Goal: Information Seeking & Learning: Learn about a topic

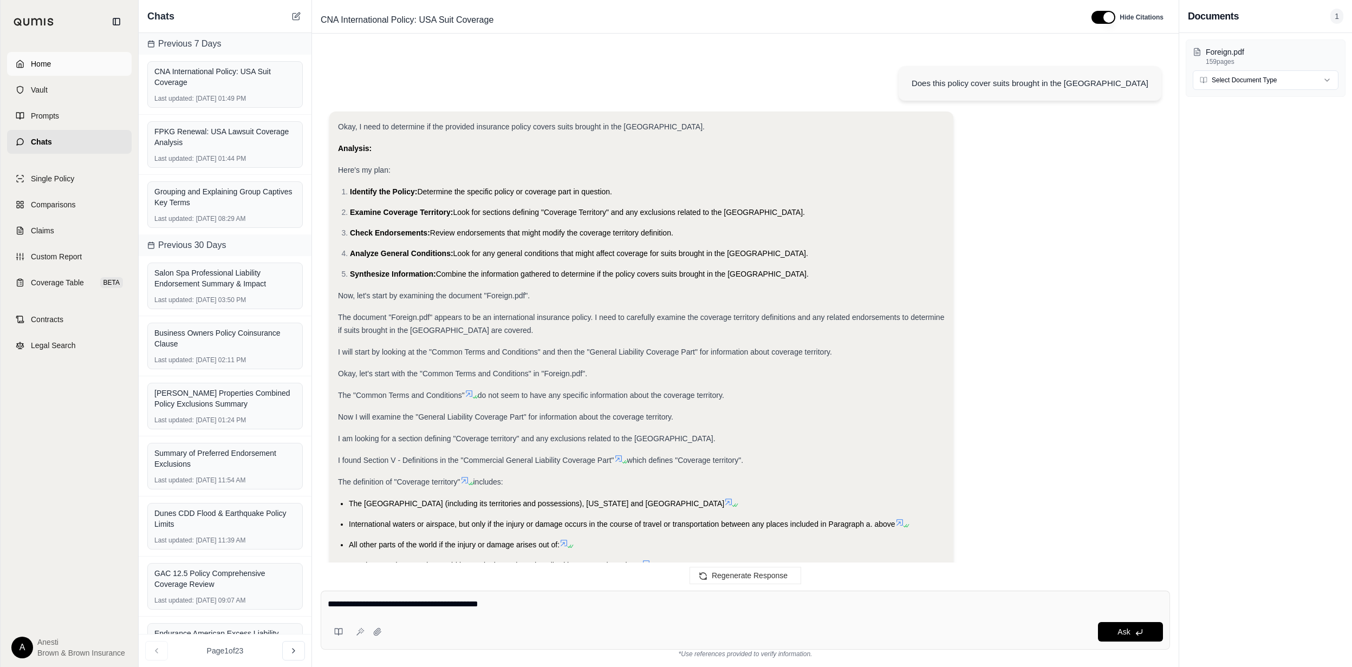
drag, startPoint x: 0, startPoint y: 0, endPoint x: 81, endPoint y: 59, distance: 100.4
click at [81, 59] on link "Home" at bounding box center [69, 64] width 125 height 24
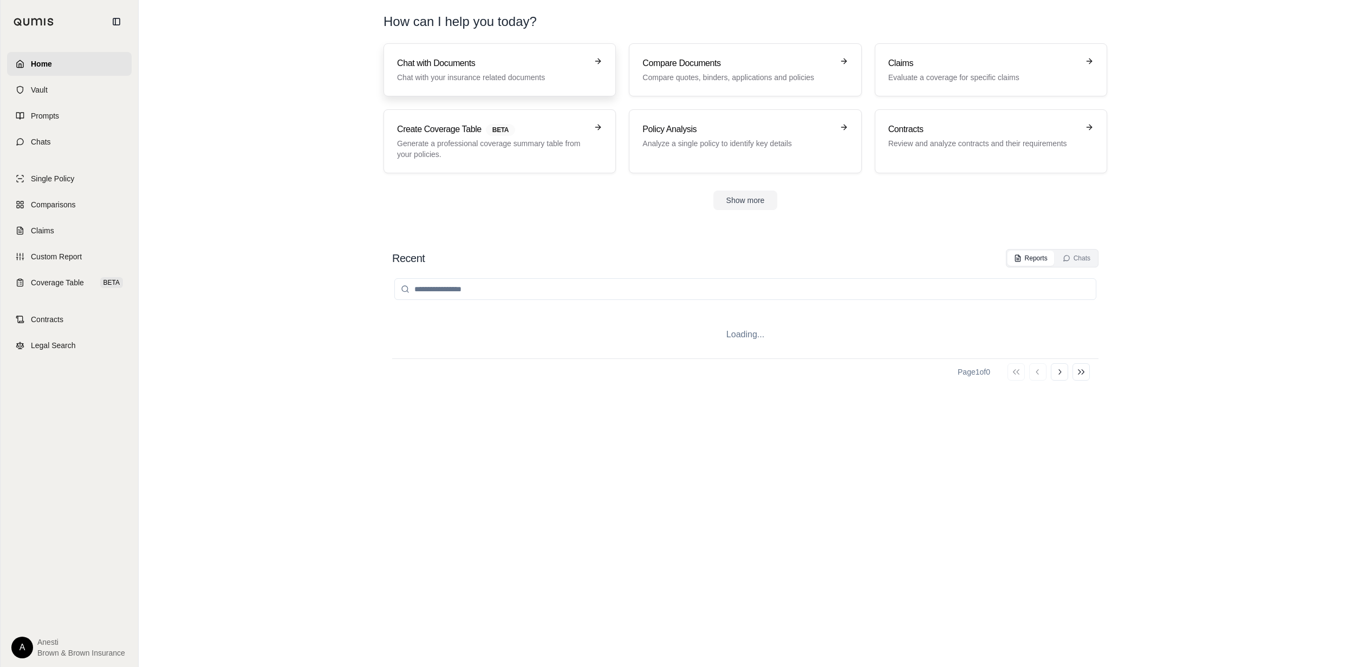
click at [452, 76] on p "Chat with your insurance related documents" at bounding box center [492, 77] width 190 height 11
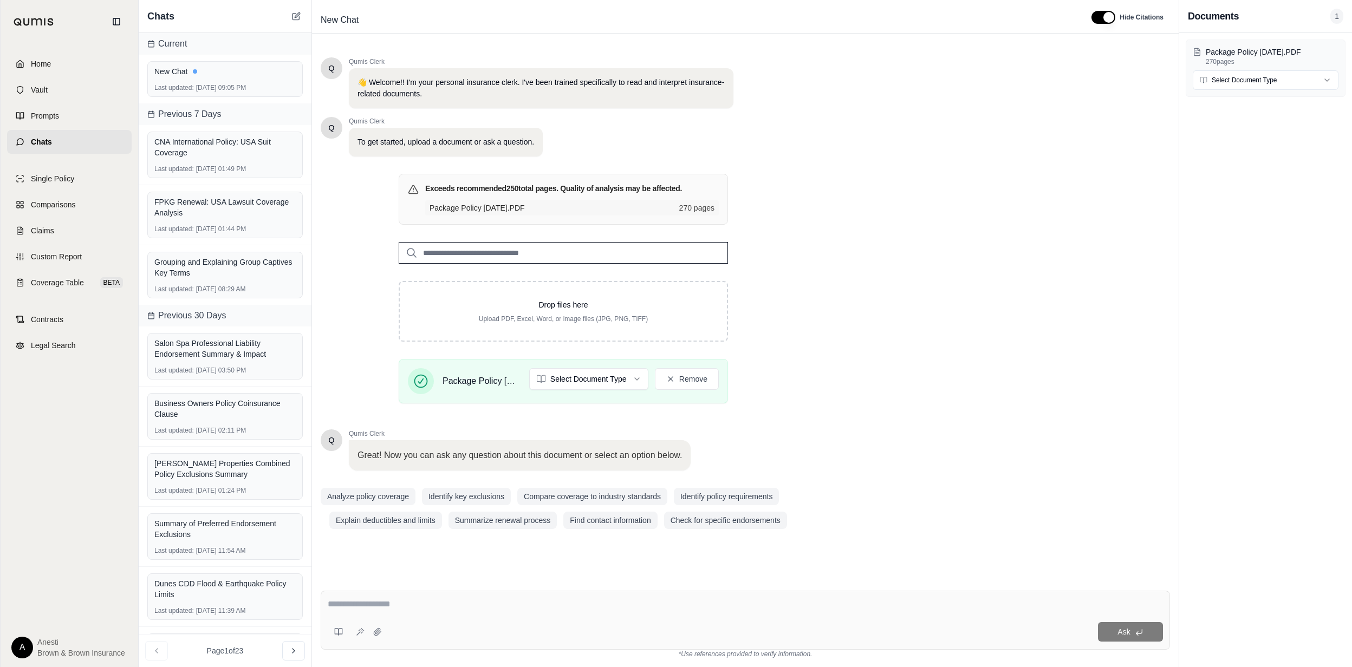
click at [420, 587] on div "Ask *Use references provided to verify information." at bounding box center [745, 624] width 867 height 85
click at [417, 602] on textarea at bounding box center [745, 604] width 835 height 13
type textarea "**********"
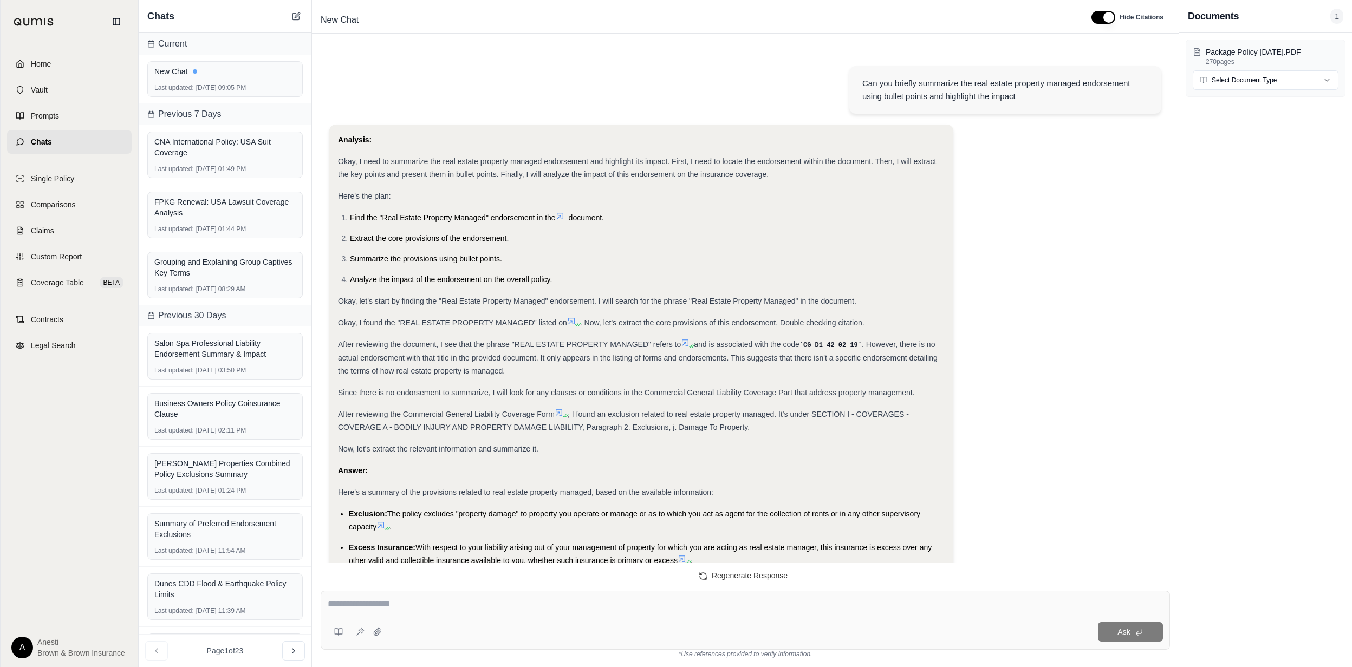
scroll to position [191, 0]
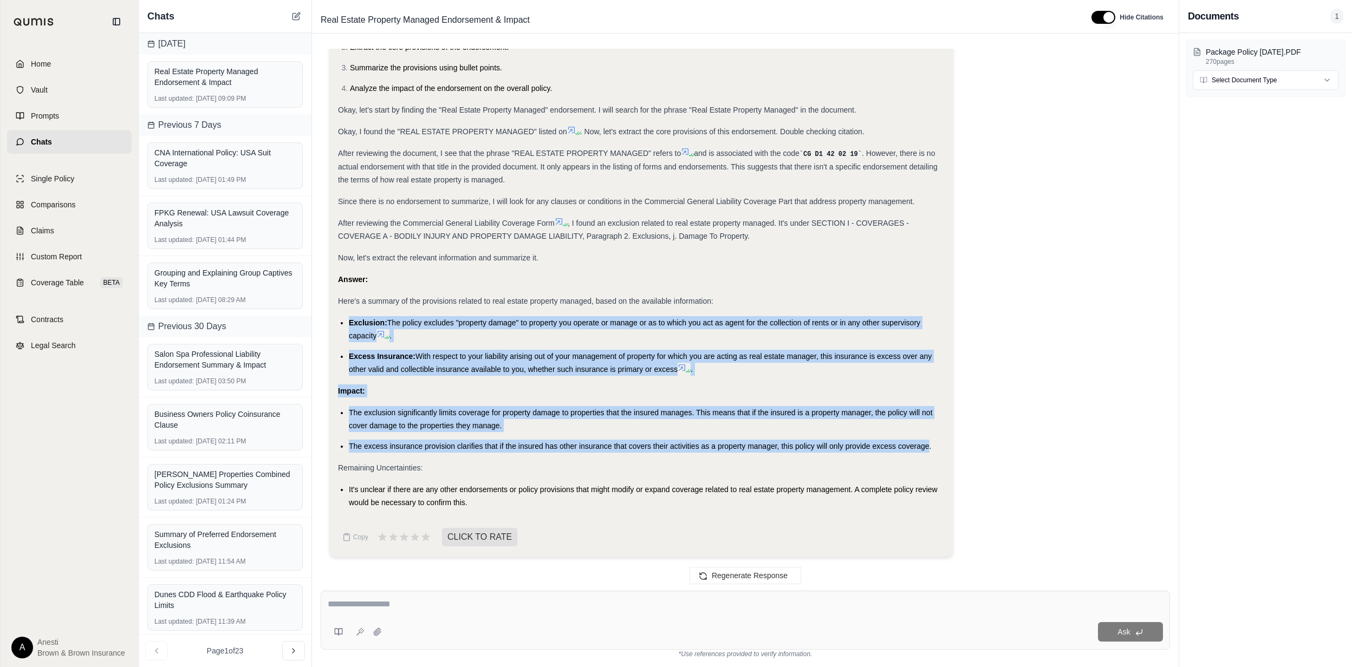
drag, startPoint x: 350, startPoint y: 319, endPoint x: 928, endPoint y: 445, distance: 591.6
click at [928, 445] on div "Analysis: Okay, I need to summarize the real estate property managed endorsemen…" at bounding box center [641, 225] width 607 height 567
copy div "Exclusion: The policy excludes "property damage" to property you operate or man…"
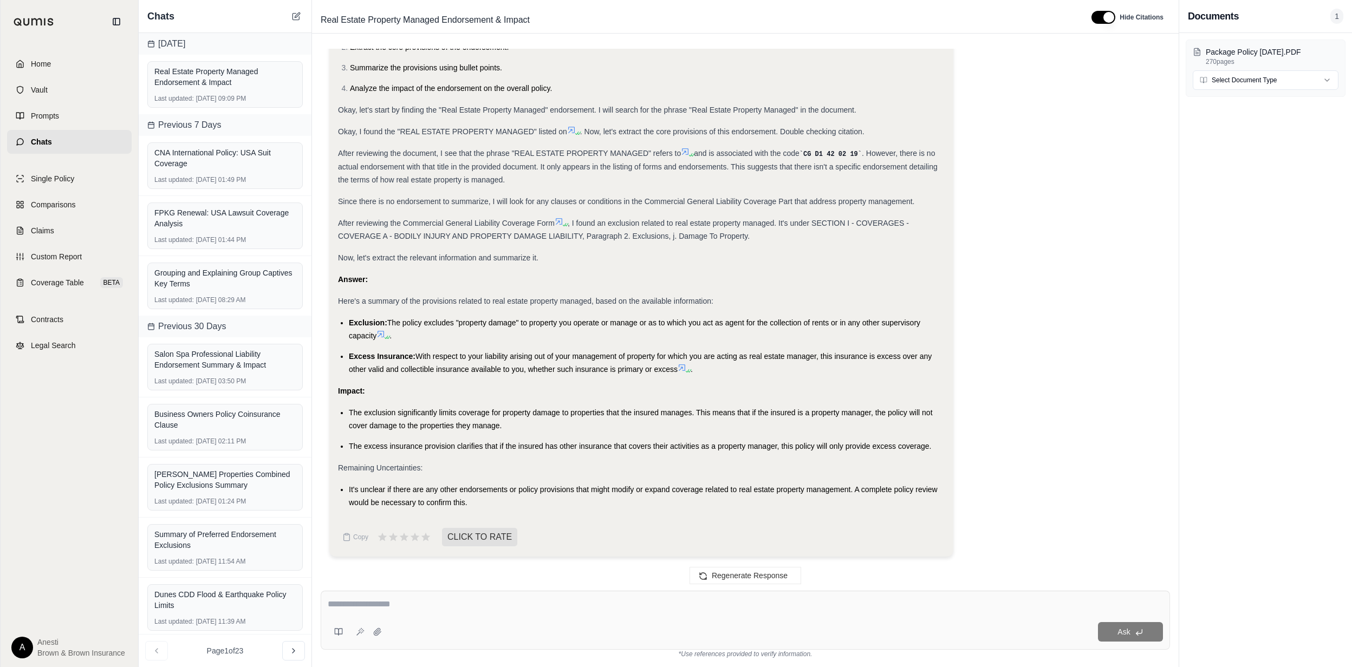
click at [558, 609] on textarea at bounding box center [745, 604] width 835 height 13
type textarea "**********"
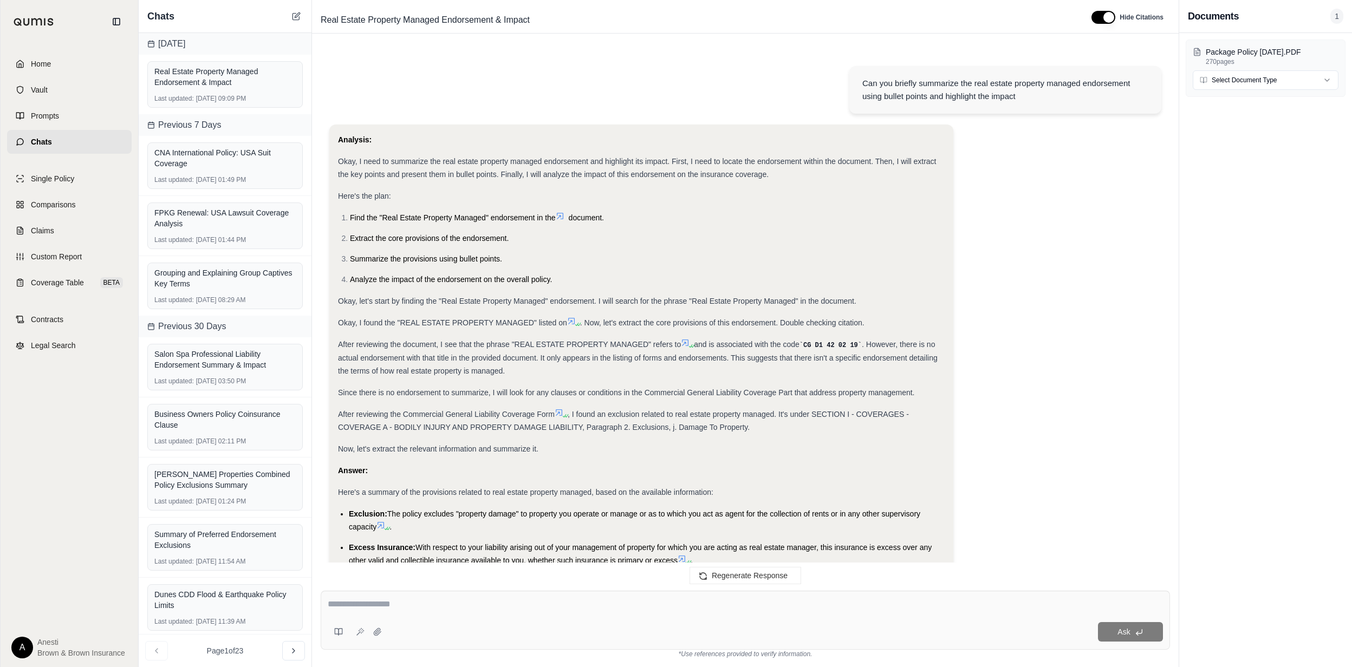
scroll to position [659, 0]
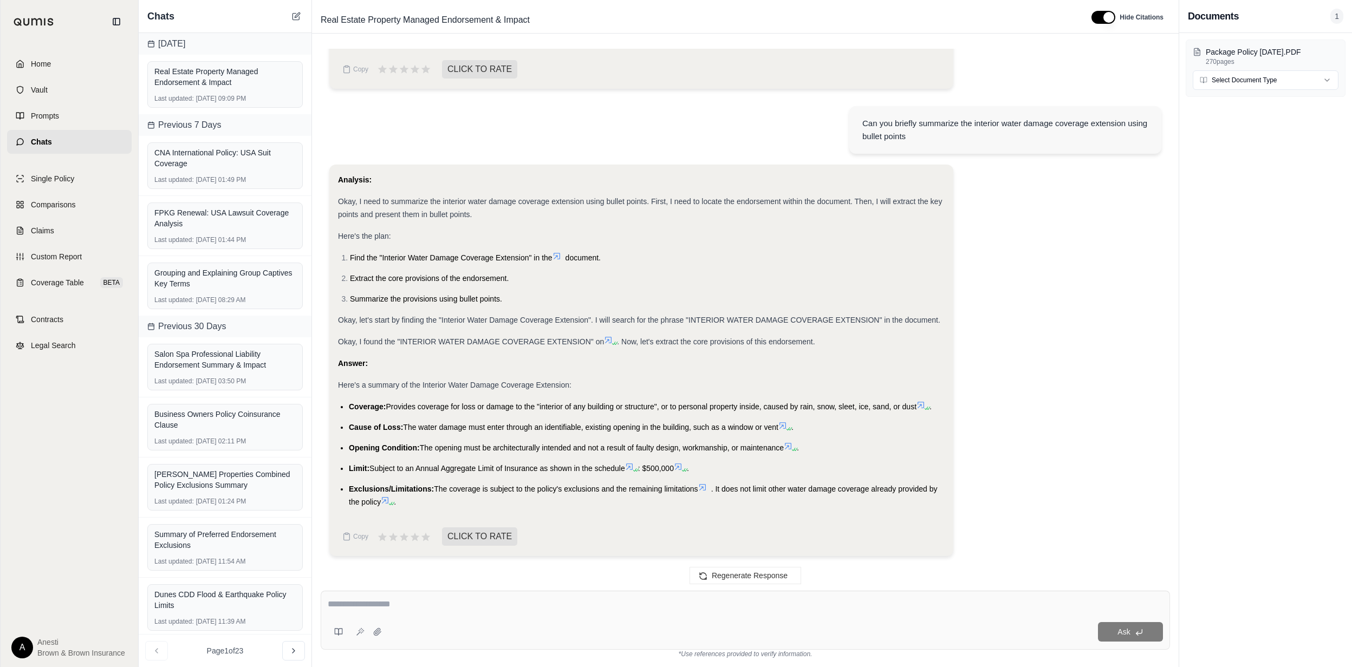
click at [348, 401] on ul "Coverage: Provides coverage for loss or damage to the "interior of any building…" at bounding box center [641, 454] width 607 height 108
click at [352, 406] on span "Coverage:" at bounding box center [367, 406] width 37 height 9
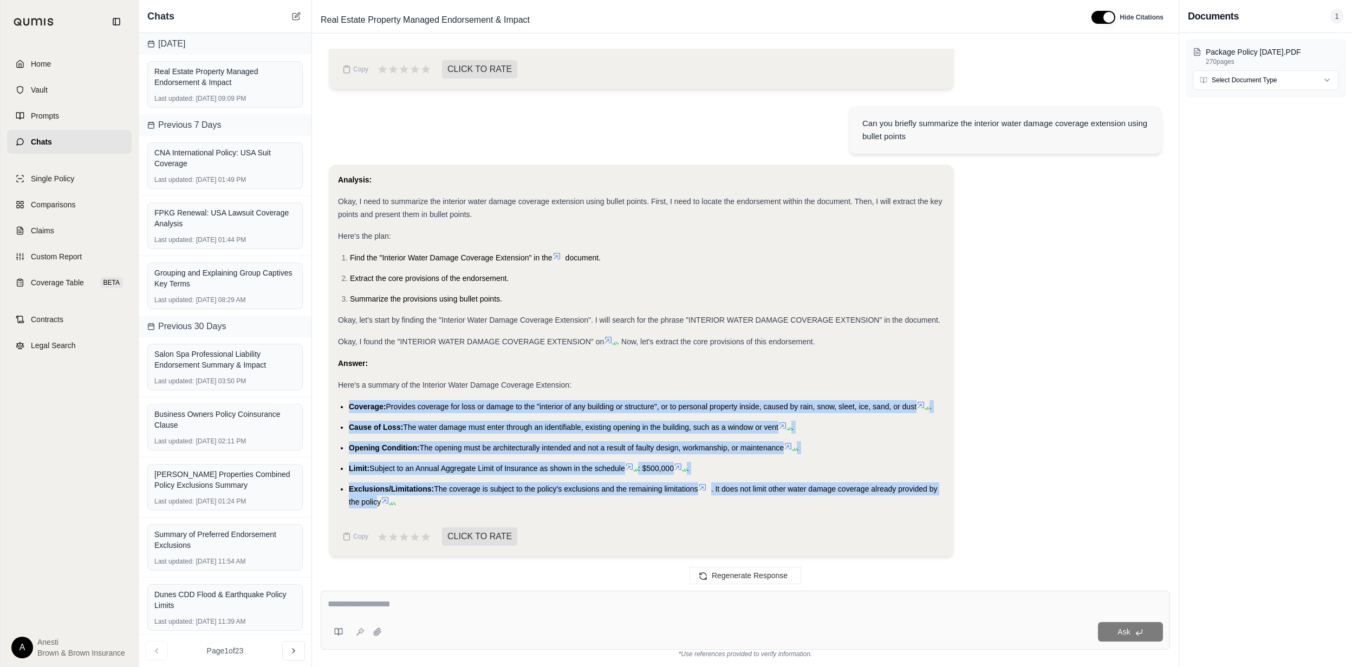
drag, startPoint x: 349, startPoint y: 406, endPoint x: 377, endPoint y: 497, distance: 95.3
click at [377, 497] on ul "Coverage: Provides coverage for loss or damage to the "interior of any building…" at bounding box center [641, 454] width 607 height 108
copy ul "Coverage: Provides coverage for loss or damage to the "interior of any building…"
click at [484, 622] on div "Ask" at bounding box center [774, 631] width 777 height 19
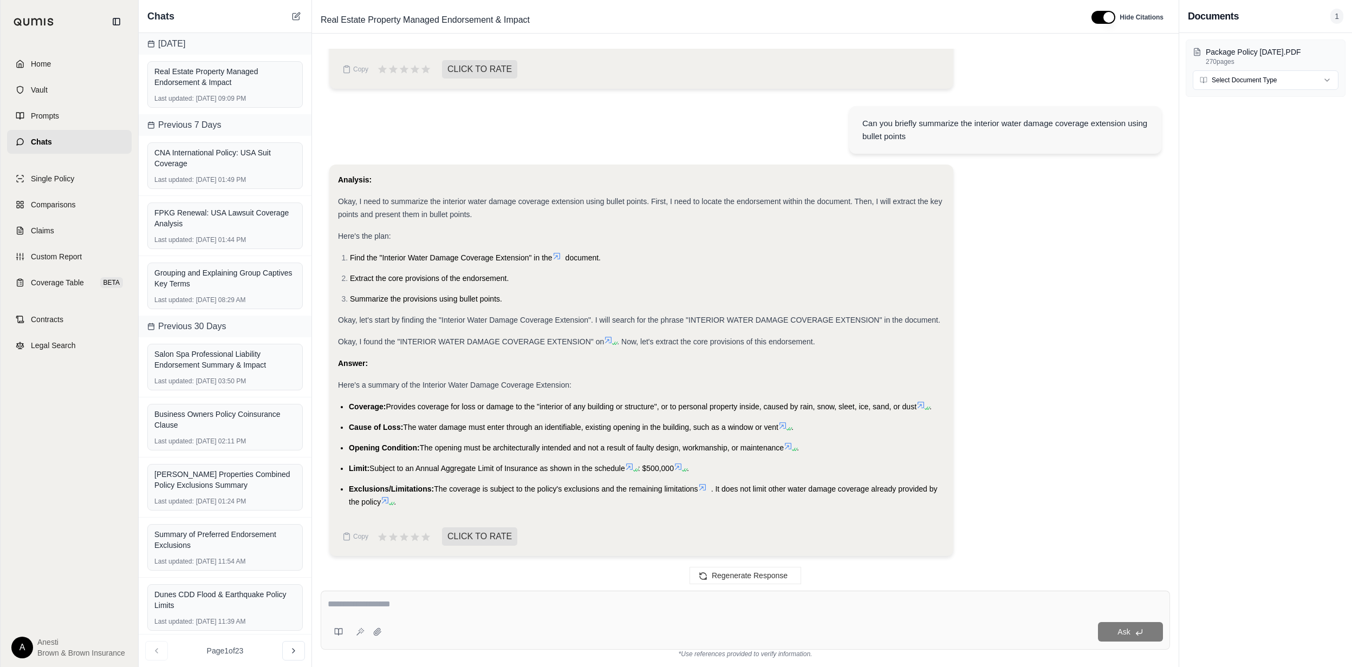
click at [477, 603] on textarea at bounding box center [745, 604] width 835 height 13
paste textarea "**********"
type textarea "**********"
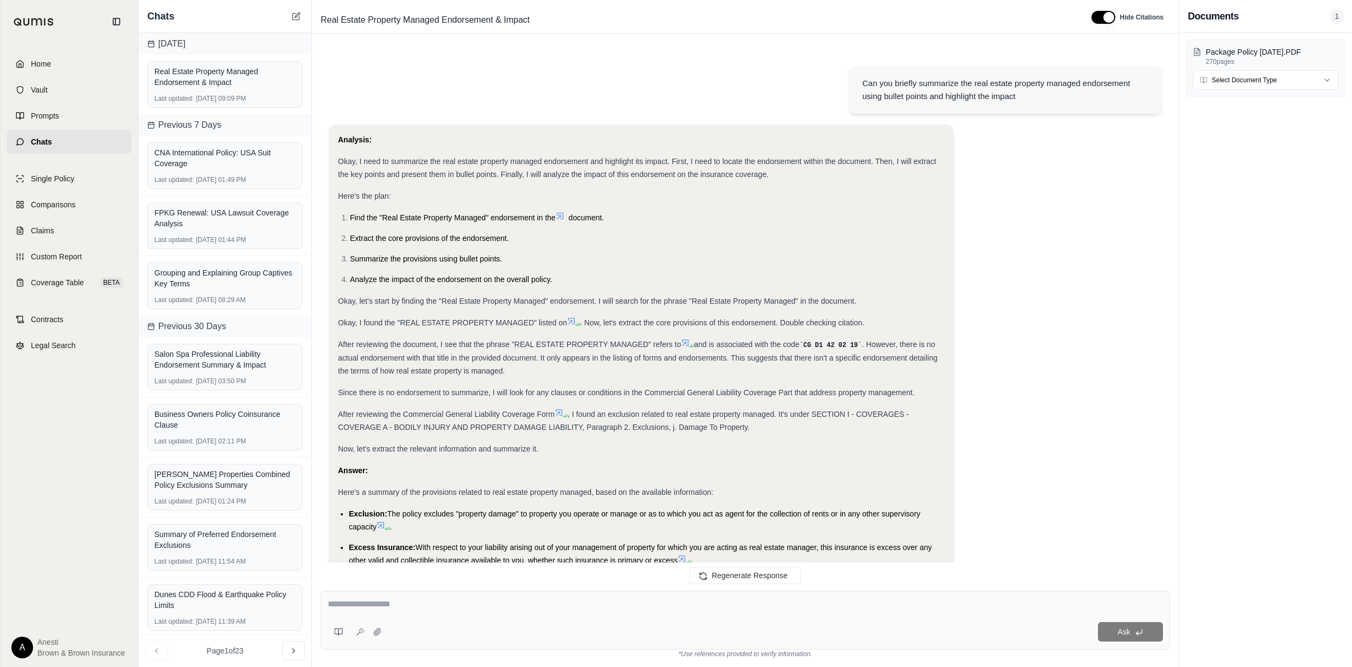
scroll to position [1935, 0]
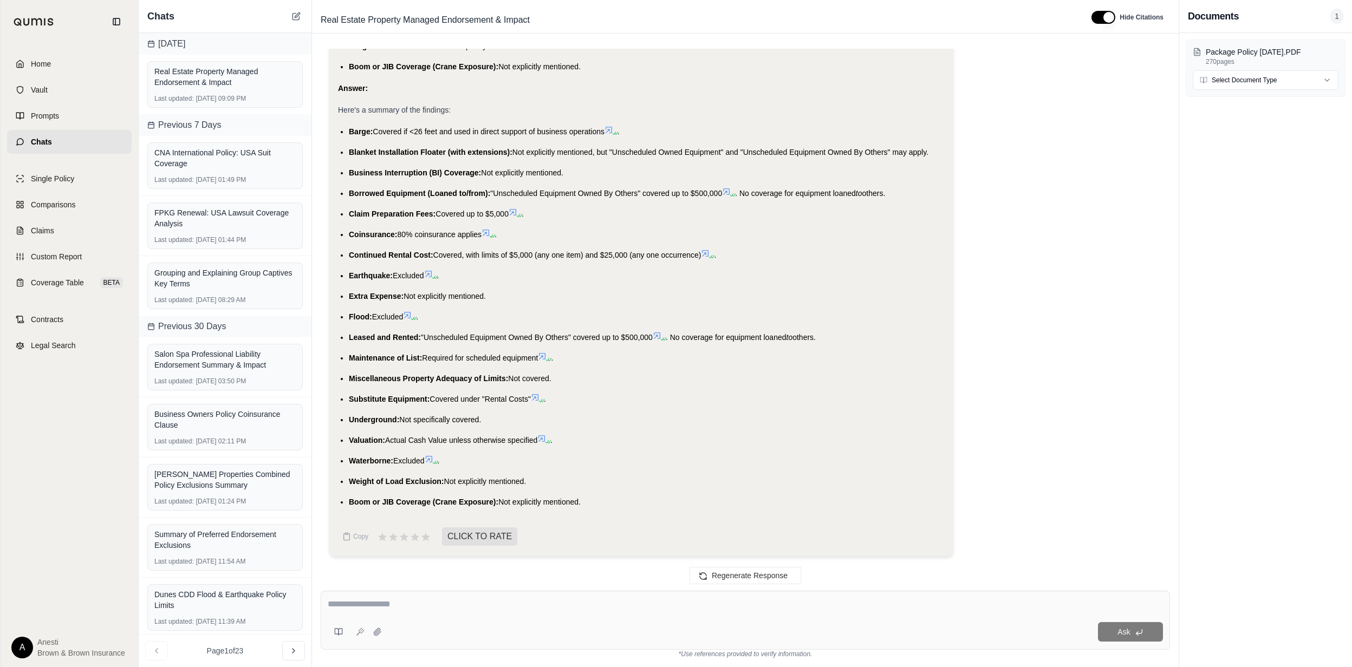
drag, startPoint x: 345, startPoint y: 161, endPoint x: 384, endPoint y: 213, distance: 64.6
drag, startPoint x: 349, startPoint y: 130, endPoint x: 588, endPoint y: 499, distance: 439.5
click at [588, 499] on ul "Barge: Covered if <26 feet and used in direct support of business operations . …" at bounding box center [641, 316] width 607 height 383
copy ul "Barge: Covered if <26 feet and used in direct support of business operations . …"
click at [432, 274] on icon at bounding box center [428, 274] width 6 height 6
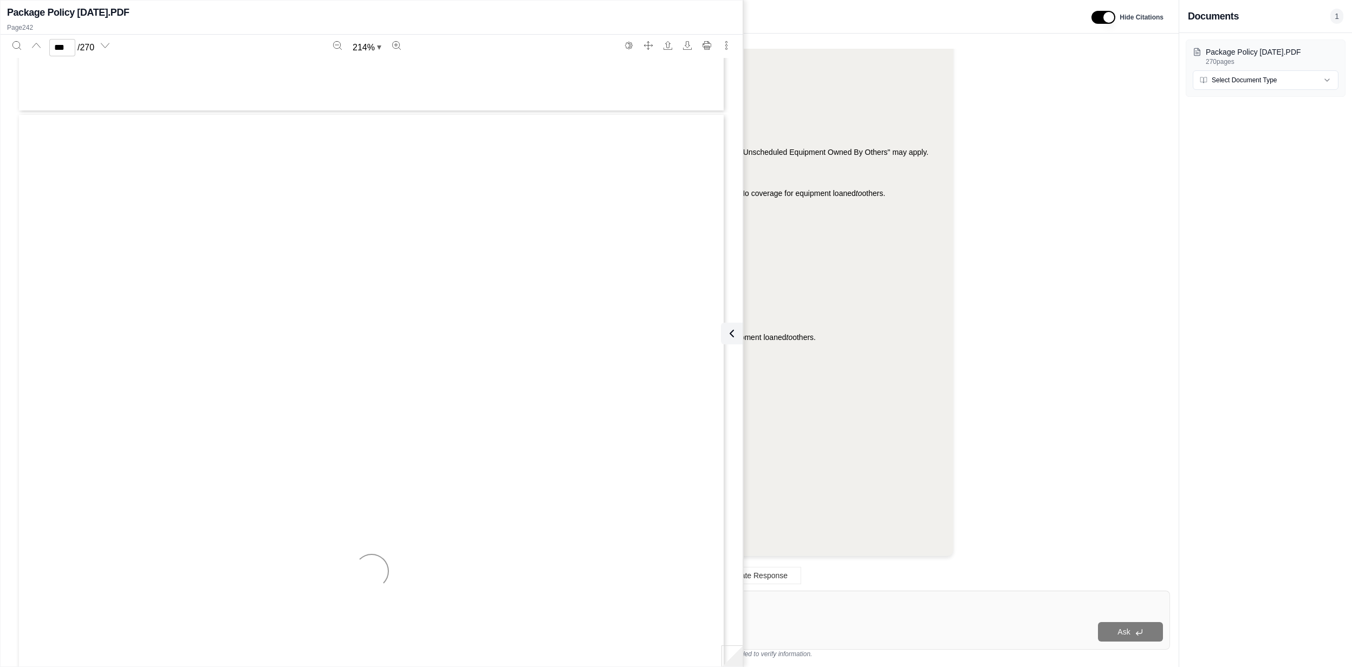
scroll to position [221137, 0]
click at [40, 52] on button "Previous page" at bounding box center [36, 45] width 17 height 17
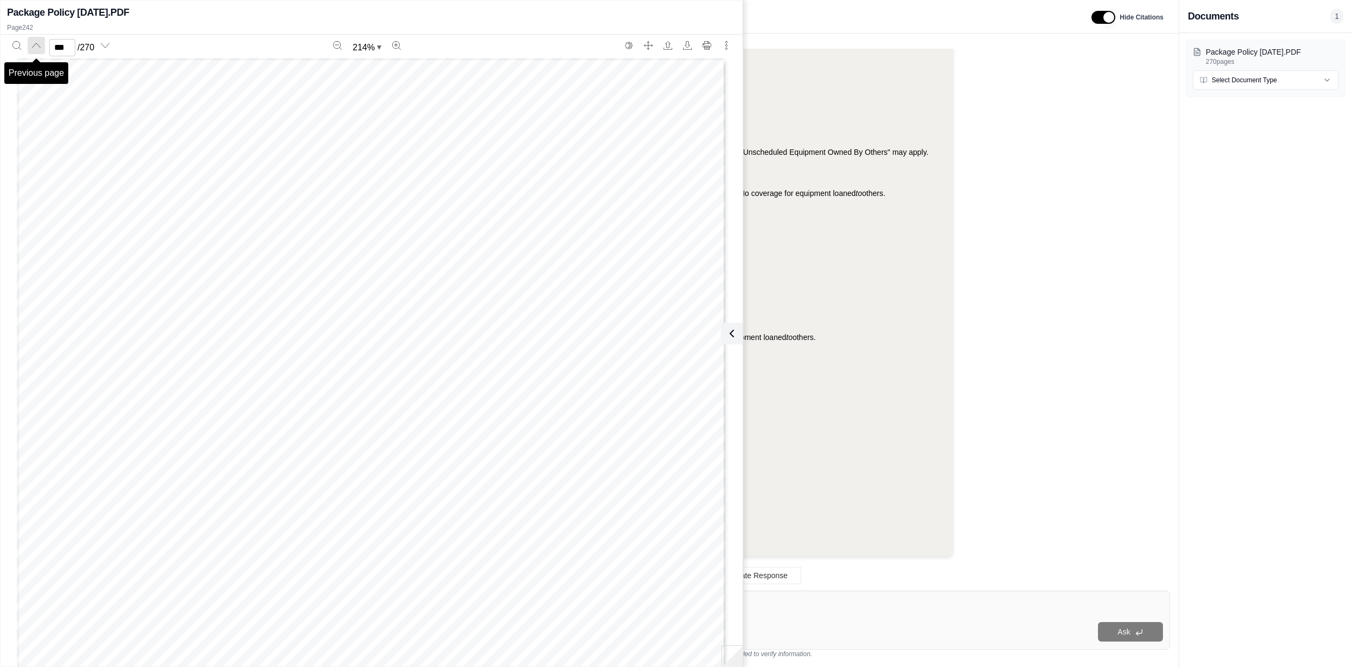
click at [40, 52] on button "Previous page" at bounding box center [36, 45] width 17 height 17
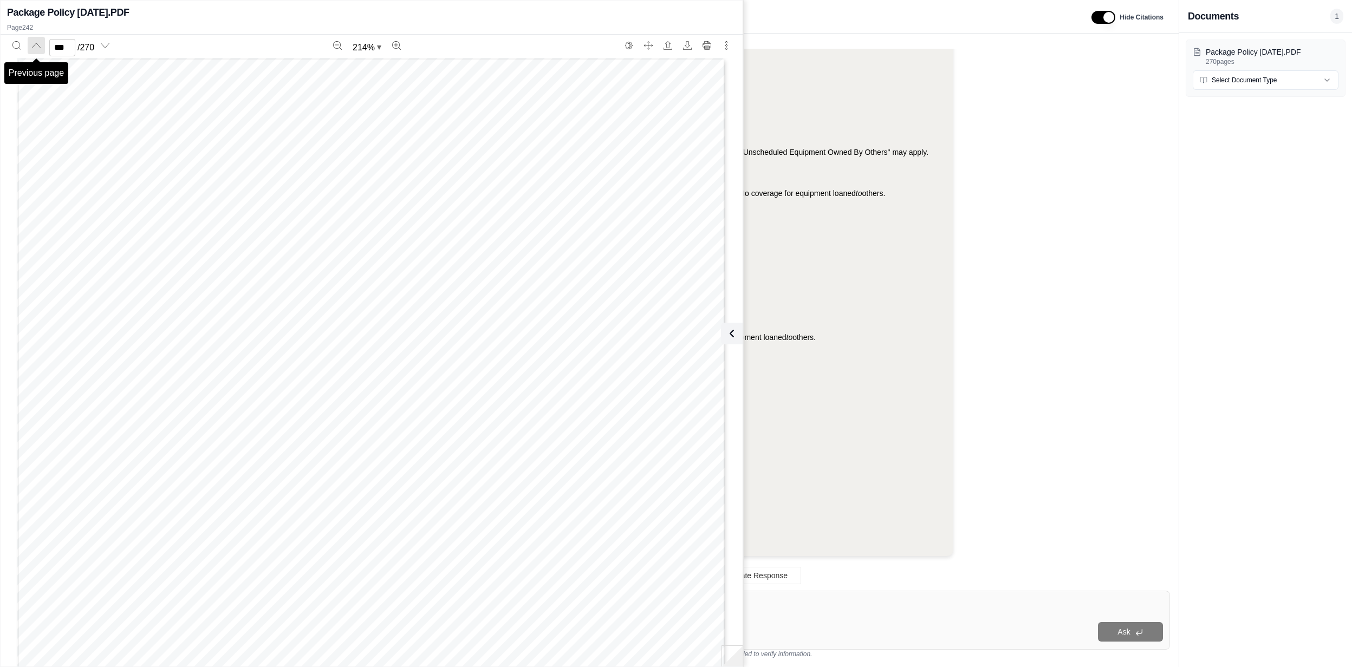
click at [40, 52] on button "Previous page" at bounding box center [36, 45] width 17 height 17
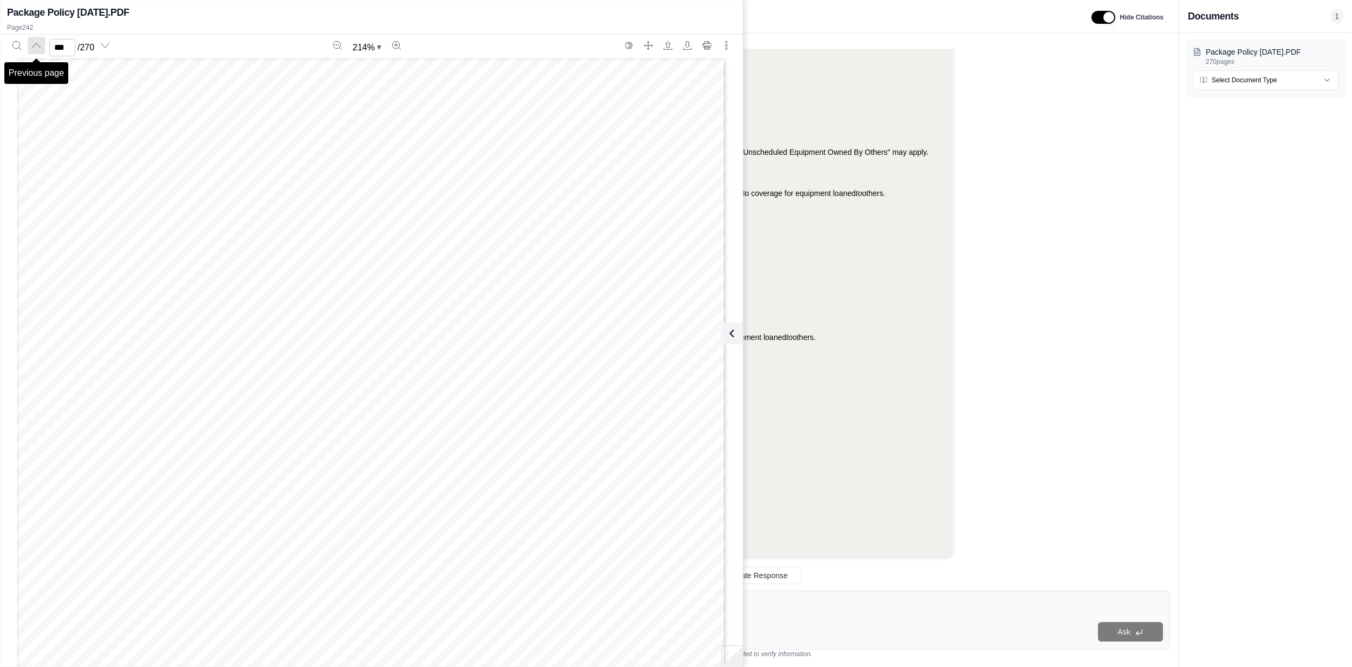
click at [40, 52] on button "Previous page" at bounding box center [36, 45] width 17 height 17
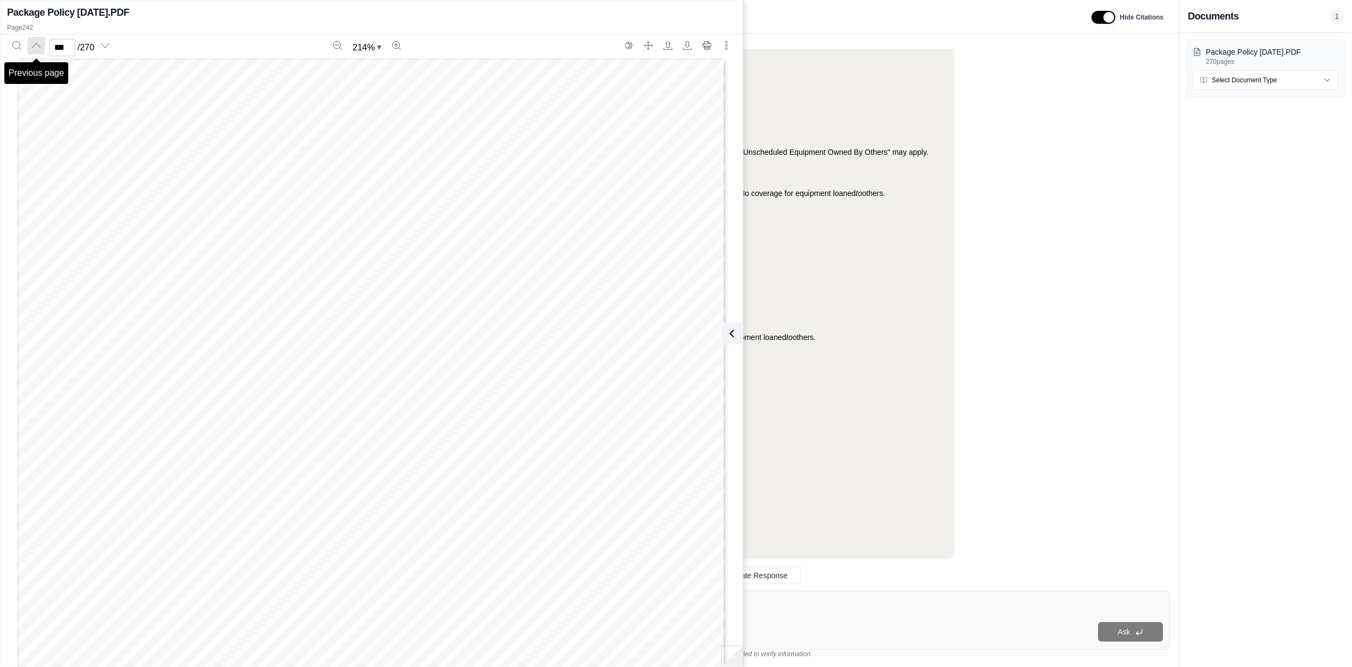
click at [40, 52] on button "Previous page" at bounding box center [36, 45] width 17 height 17
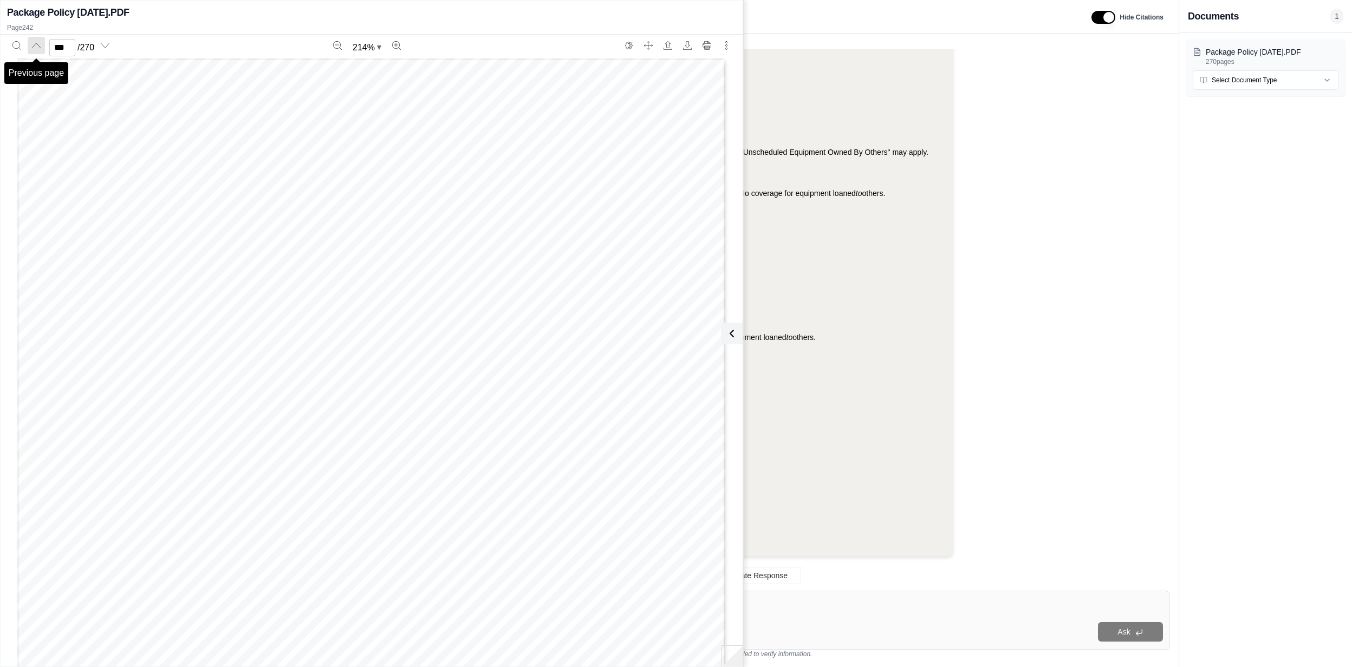
click at [40, 52] on button "Previous page" at bounding box center [36, 45] width 17 height 17
type input "***"
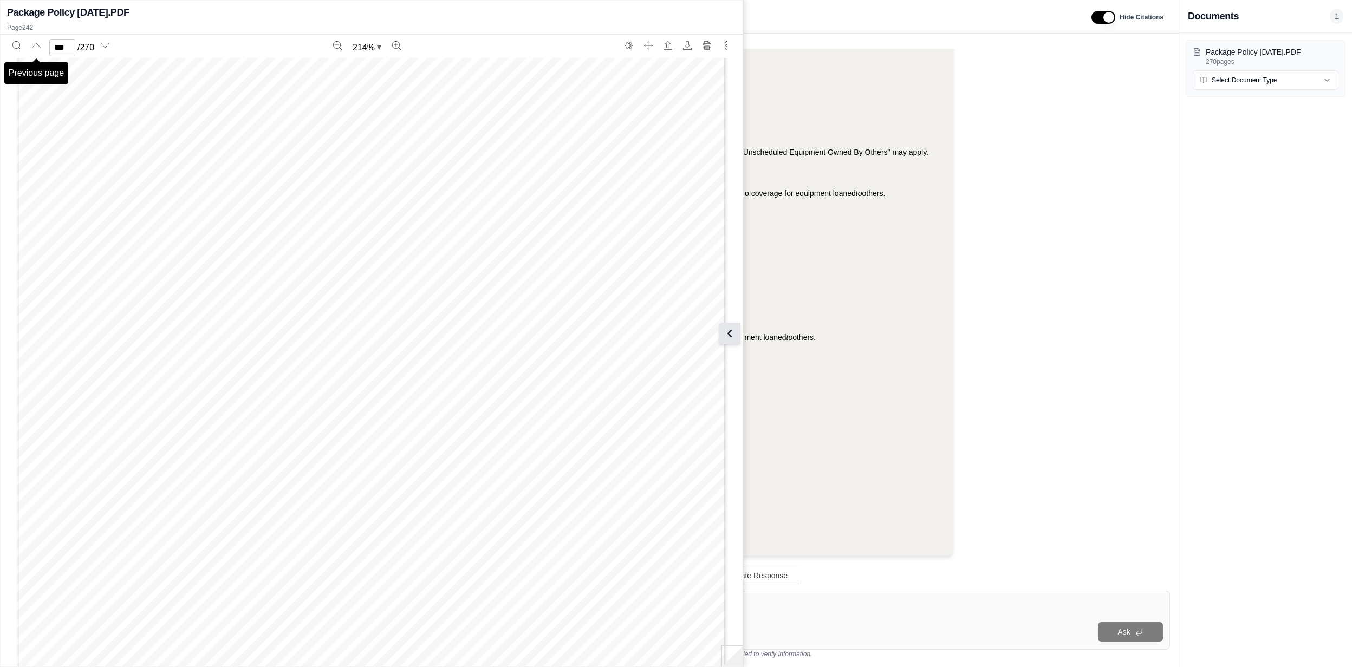
click at [733, 333] on icon at bounding box center [729, 333] width 13 height 13
